Goal: Find specific page/section: Find specific page/section

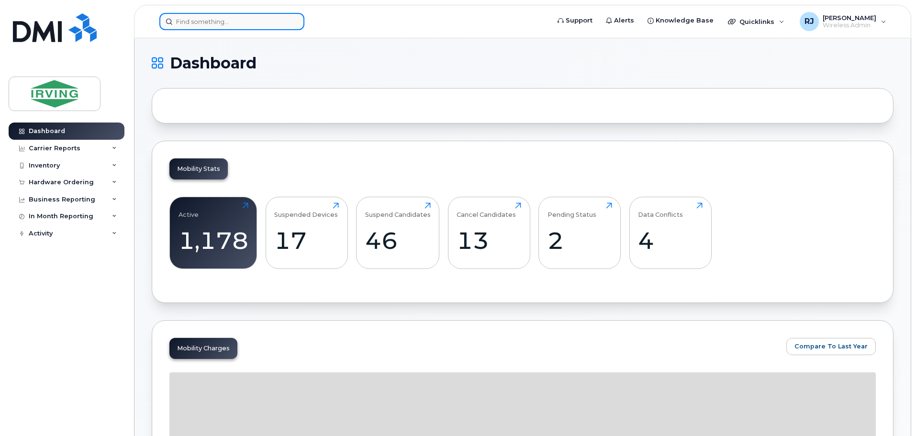
click at [249, 20] on input at bounding box center [231, 21] width 145 height 17
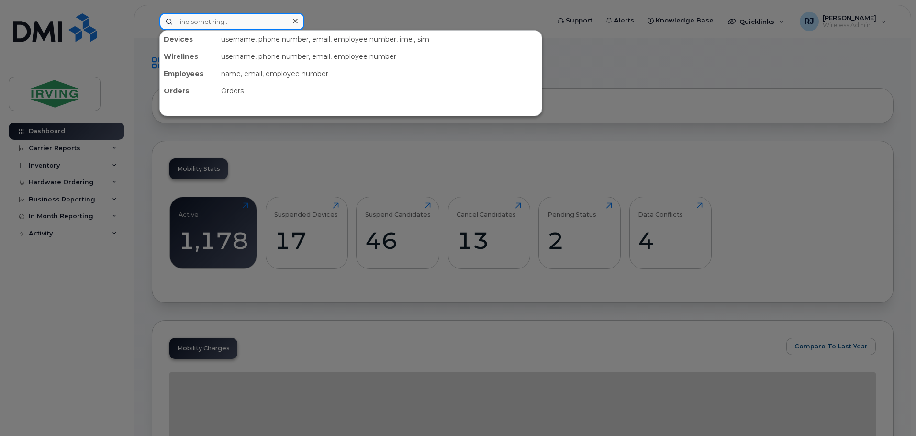
paste input "[PHONE_NUMBER]"
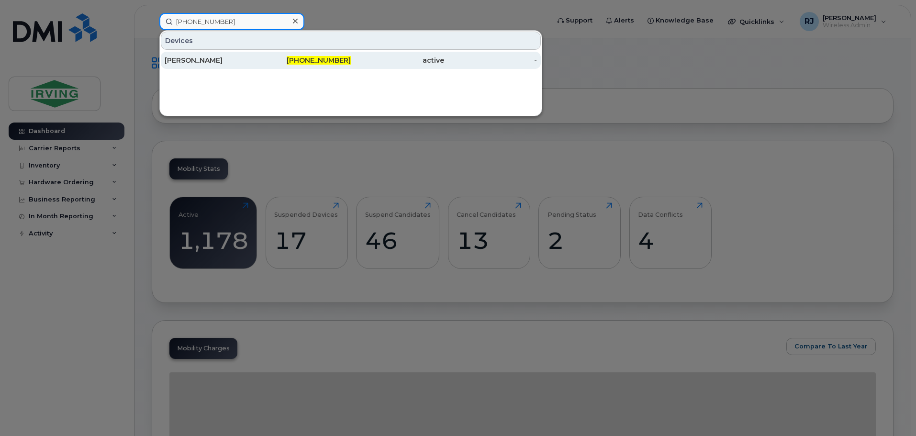
type input "782-377-1950"
click at [186, 58] on div "[PERSON_NAME]" at bounding box center [211, 61] width 93 height 10
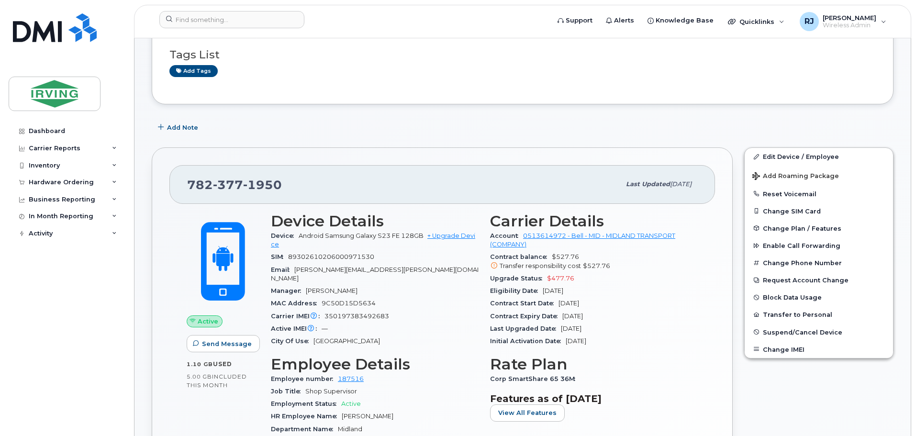
scroll to position [96, 0]
